Goal: Task Accomplishment & Management: Manage account settings

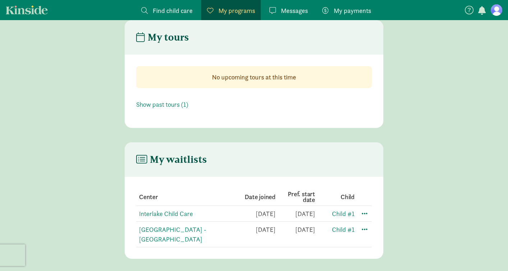
scroll to position [29, 0]
click at [366, 225] on span at bounding box center [365, 229] width 9 height 9
click at [375, 237] on div "Edit preferences" at bounding box center [390, 244] width 65 height 15
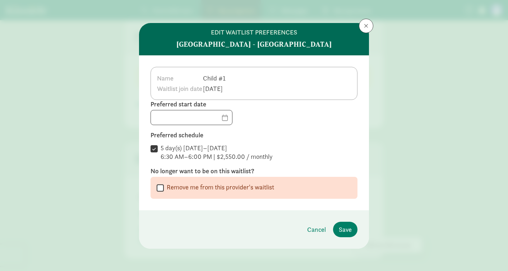
click at [245, 186] on label "Remove me from this provider's waitlist" at bounding box center [219, 187] width 110 height 9
click at [164, 186] on input "Remove me from this provider's waitlist" at bounding box center [160, 188] width 7 height 10
checkbox input "true"
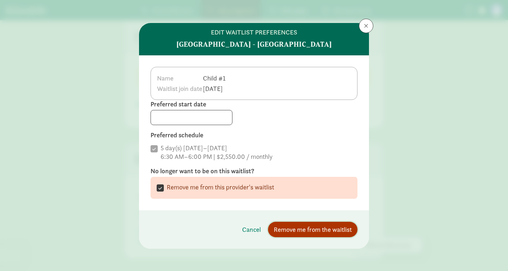
click at [301, 233] on span "Remove me from the waitlist" at bounding box center [313, 230] width 78 height 10
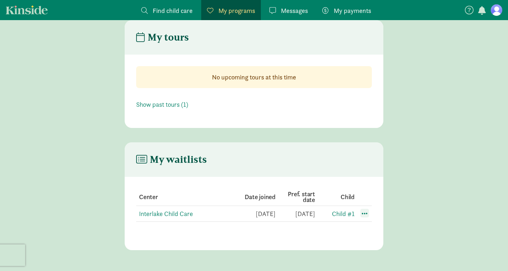
click at [366, 209] on span at bounding box center [365, 213] width 9 height 9
click at [368, 222] on div "Edit preferences" at bounding box center [390, 229] width 65 height 15
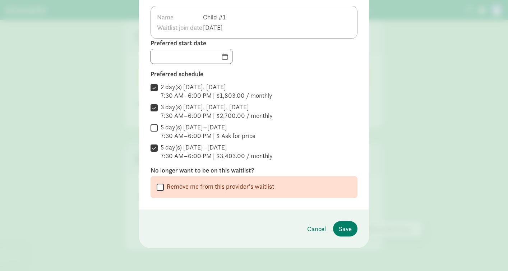
scroll to position [61, 0]
click at [242, 187] on label "Remove me from this provider's waitlist" at bounding box center [219, 186] width 110 height 9
click at [164, 187] on input "Remove me from this provider's waitlist" at bounding box center [160, 187] width 7 height 10
checkbox input "true"
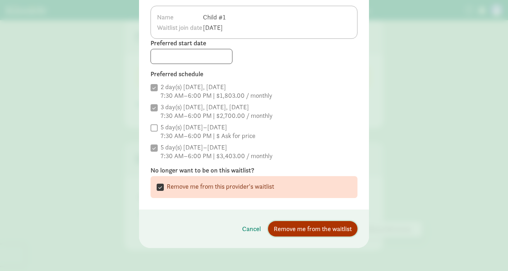
click at [335, 233] on span "Remove me from the waitlist" at bounding box center [313, 229] width 78 height 10
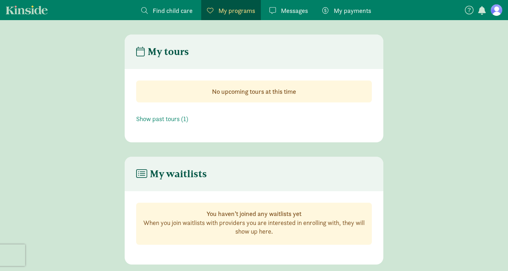
scroll to position [0, 0]
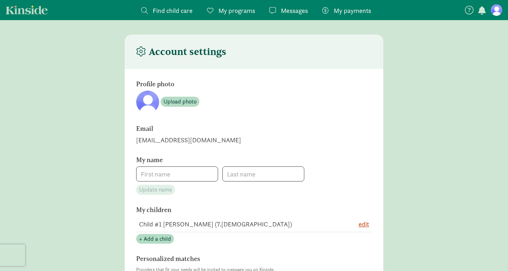
type input "[PERSON_NAME]"
type input "6177759031"
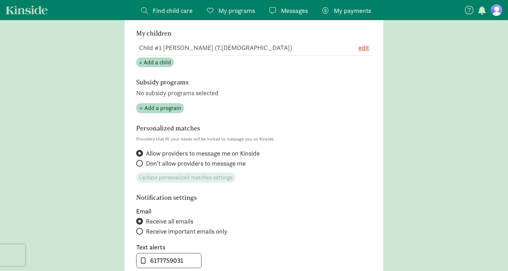
scroll to position [180, 0]
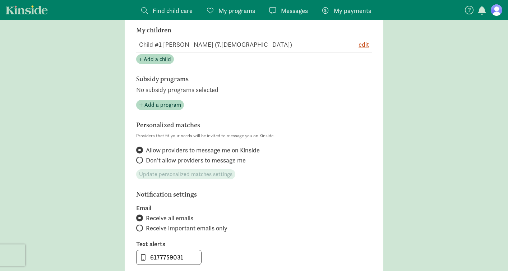
click at [191, 162] on span "Don't allow providers to message me" at bounding box center [196, 160] width 100 height 9
click at [141, 162] on input "Don't allow providers to message me" at bounding box center [138, 160] width 5 height 5
radio input "true"
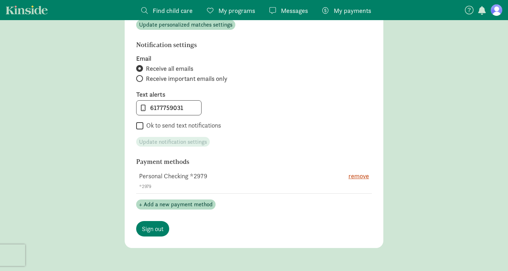
scroll to position [328, 0]
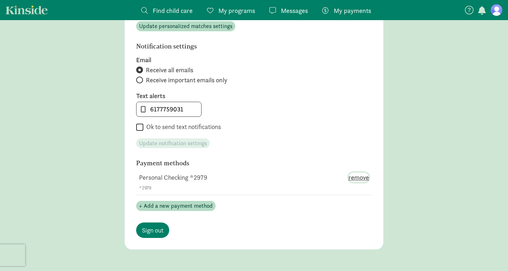
click at [360, 179] on span "remove" at bounding box center [359, 178] width 20 height 10
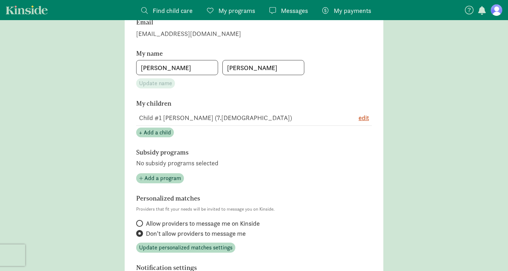
scroll to position [104, 0]
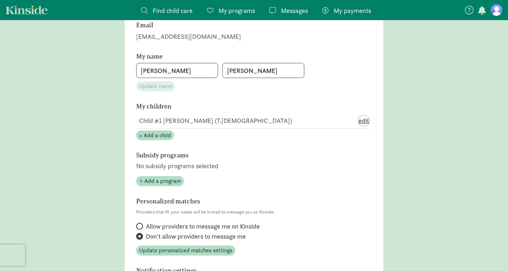
click at [366, 122] on span "edit" at bounding box center [364, 121] width 10 height 10
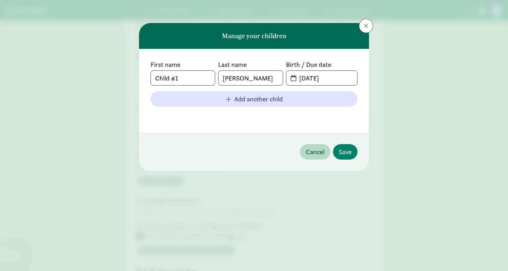
click at [365, 28] on span at bounding box center [366, 26] width 4 height 6
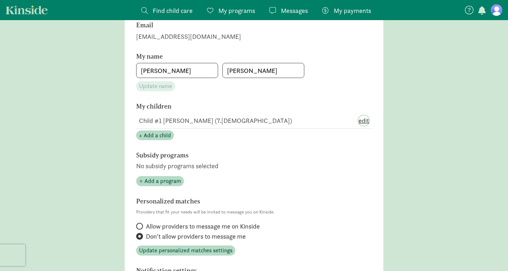
click at [361, 121] on span "edit" at bounding box center [364, 121] width 10 height 10
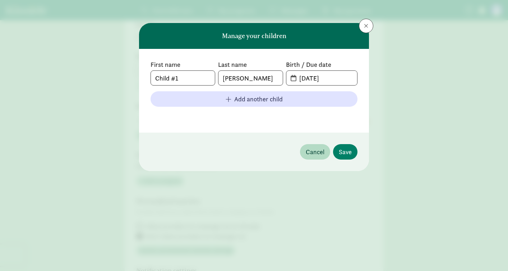
click at [365, 26] on span at bounding box center [366, 26] width 4 height 6
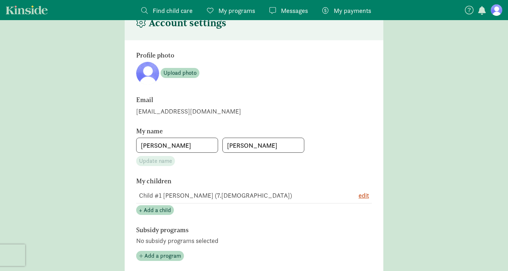
scroll to position [28, 0]
click at [369, 198] on td "edit" at bounding box center [354, 196] width 36 height 16
click at [367, 198] on span "edit" at bounding box center [364, 196] width 10 height 10
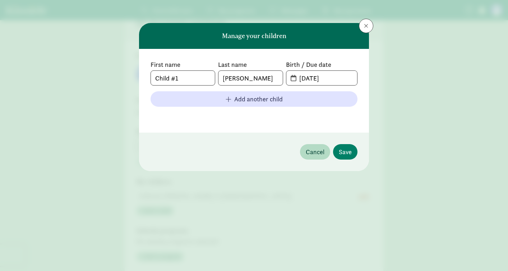
click at [366, 29] on button at bounding box center [366, 26] width 14 height 14
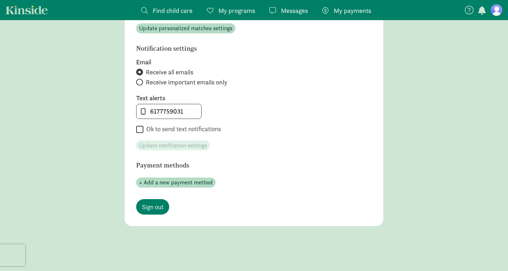
scroll to position [339, 0]
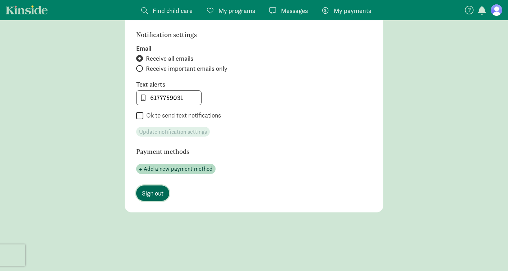
click at [162, 186] on link "Sign out" at bounding box center [152, 193] width 33 height 15
